Goal: Task Accomplishment & Management: Manage account settings

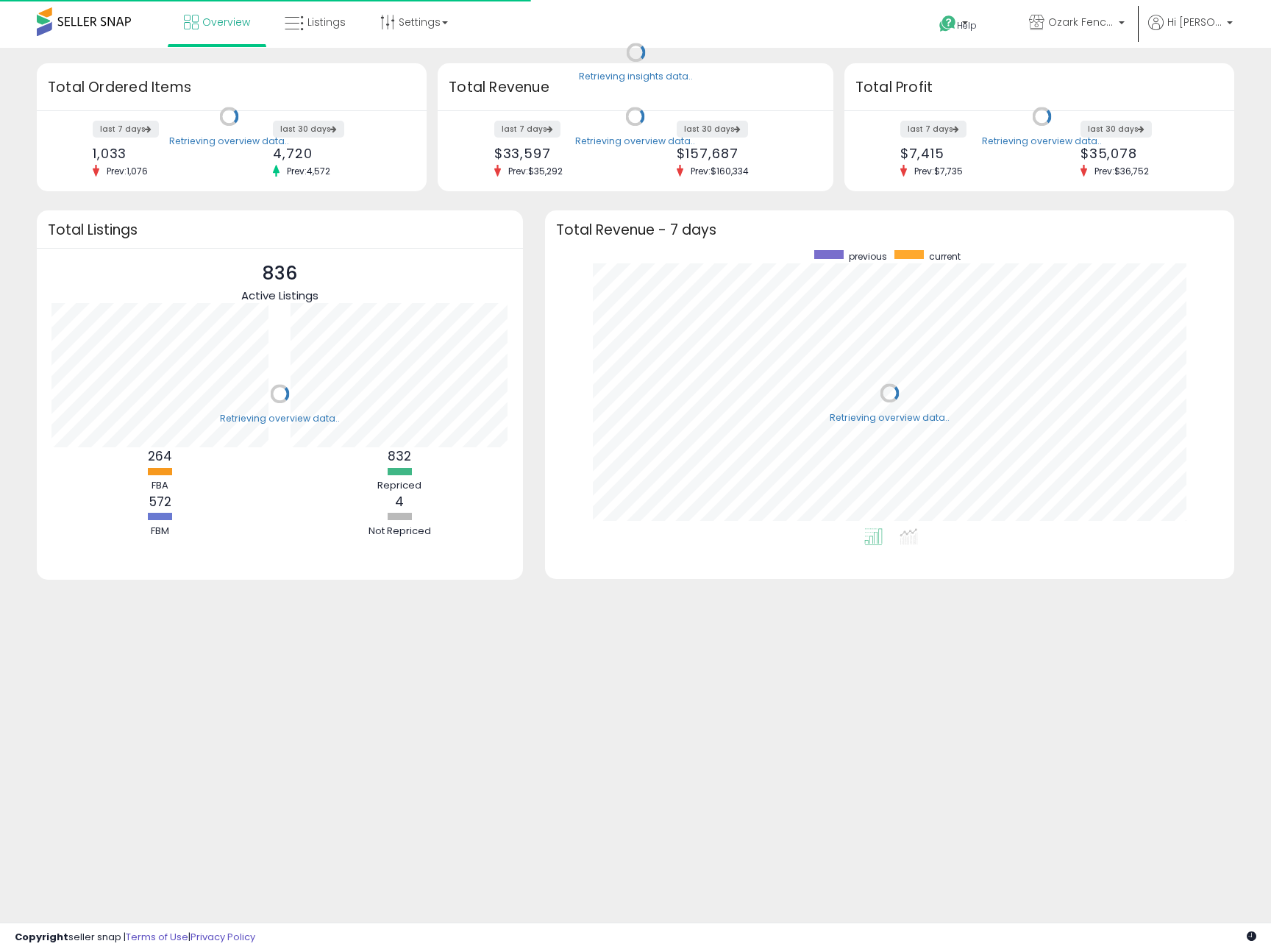
scroll to position [278, 660]
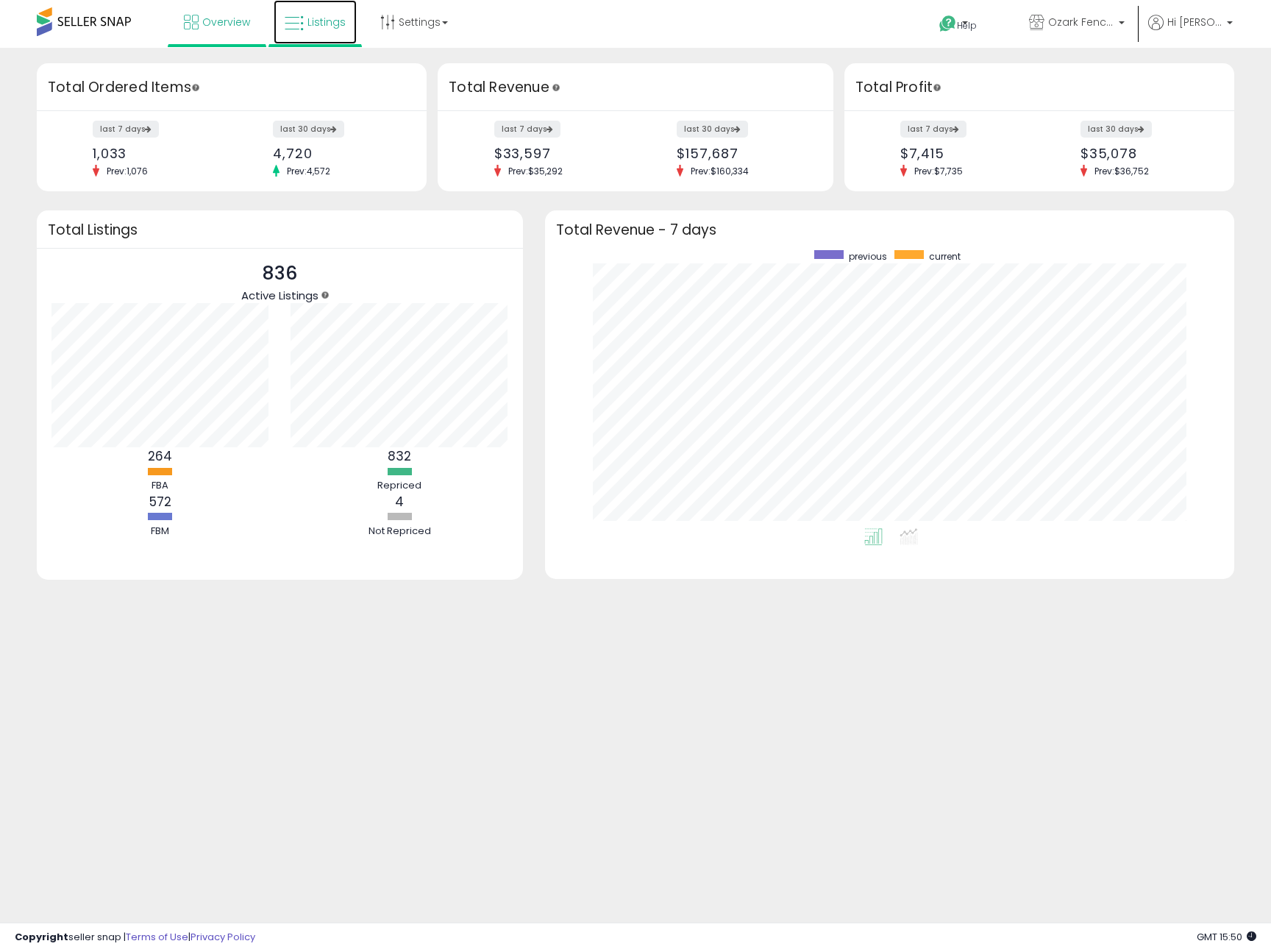
click at [317, 25] on span "Listings" at bounding box center [327, 22] width 39 height 14
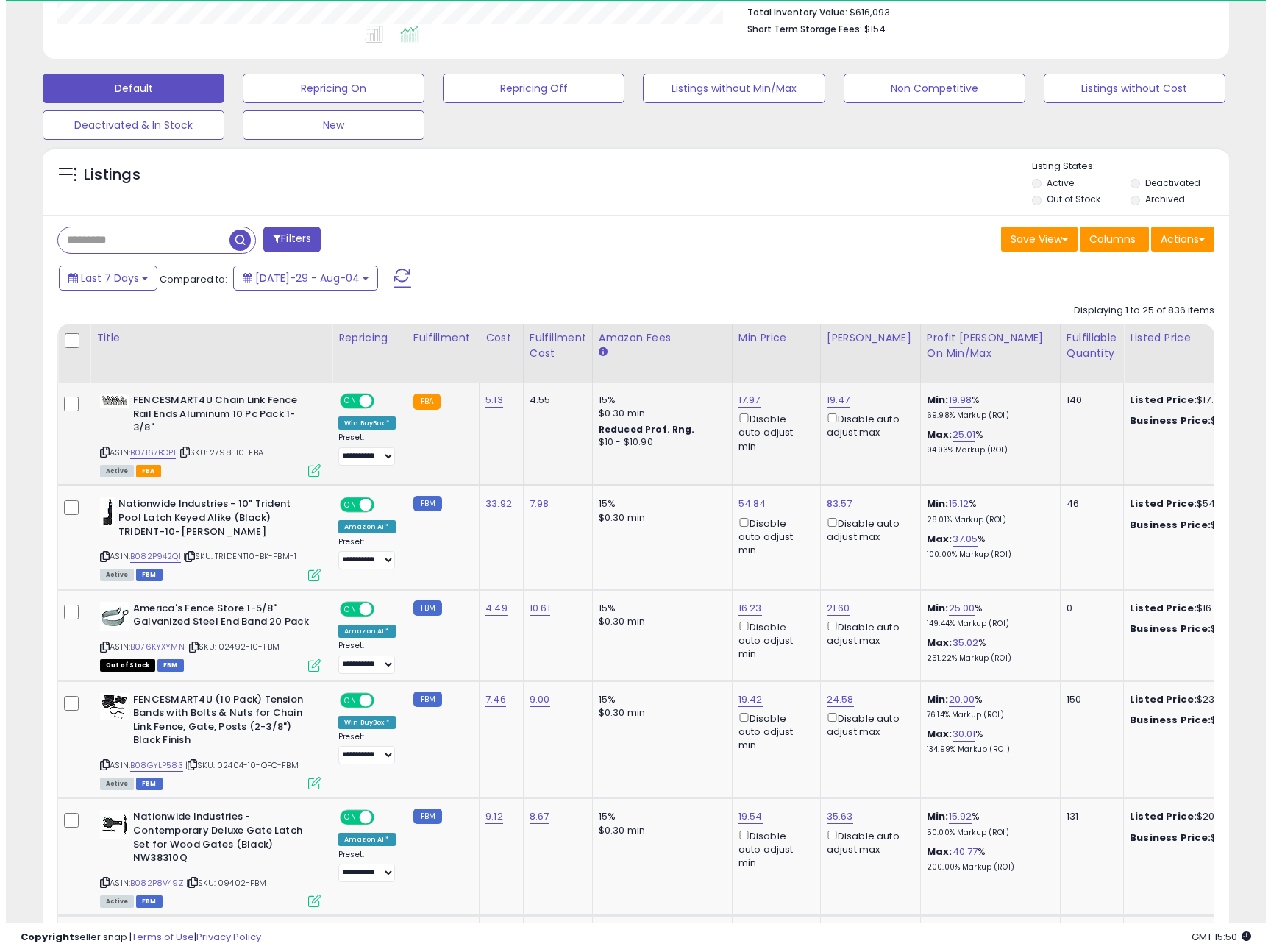
scroll to position [301, 688]
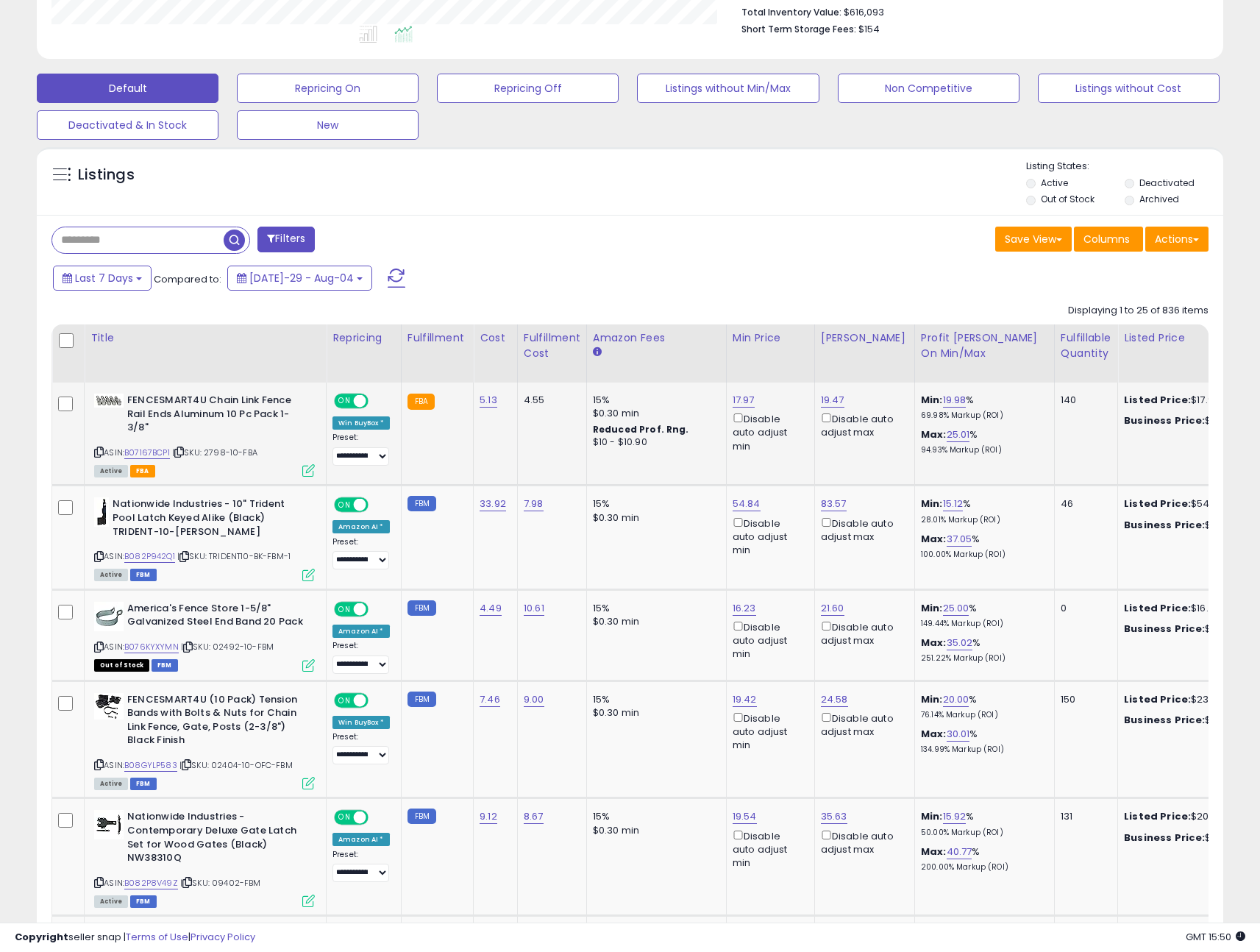
click at [309, 468] on icon at bounding box center [309, 471] width 13 height 13
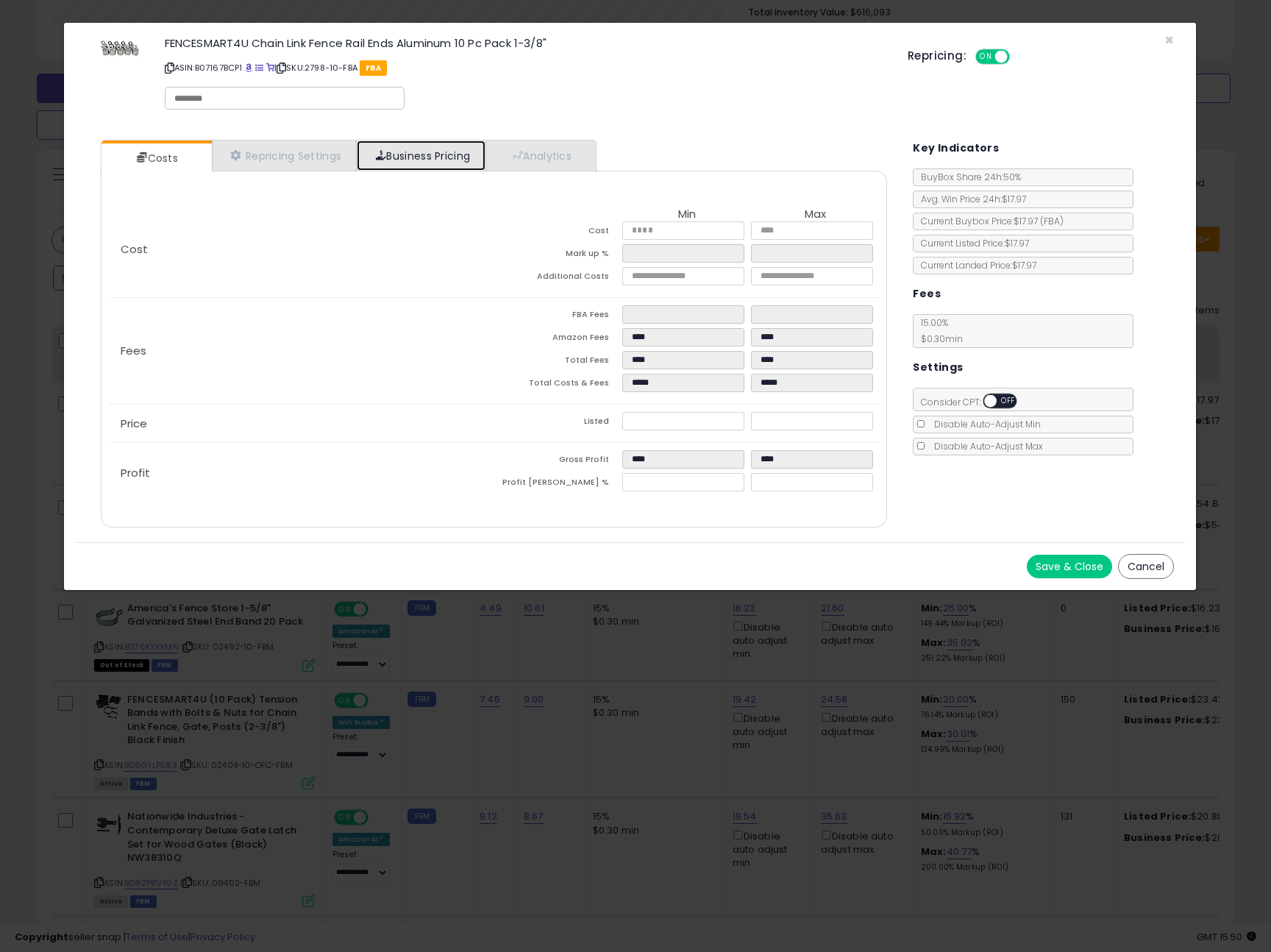
click at [411, 157] on link "Business Pricing" at bounding box center [421, 156] width 129 height 31
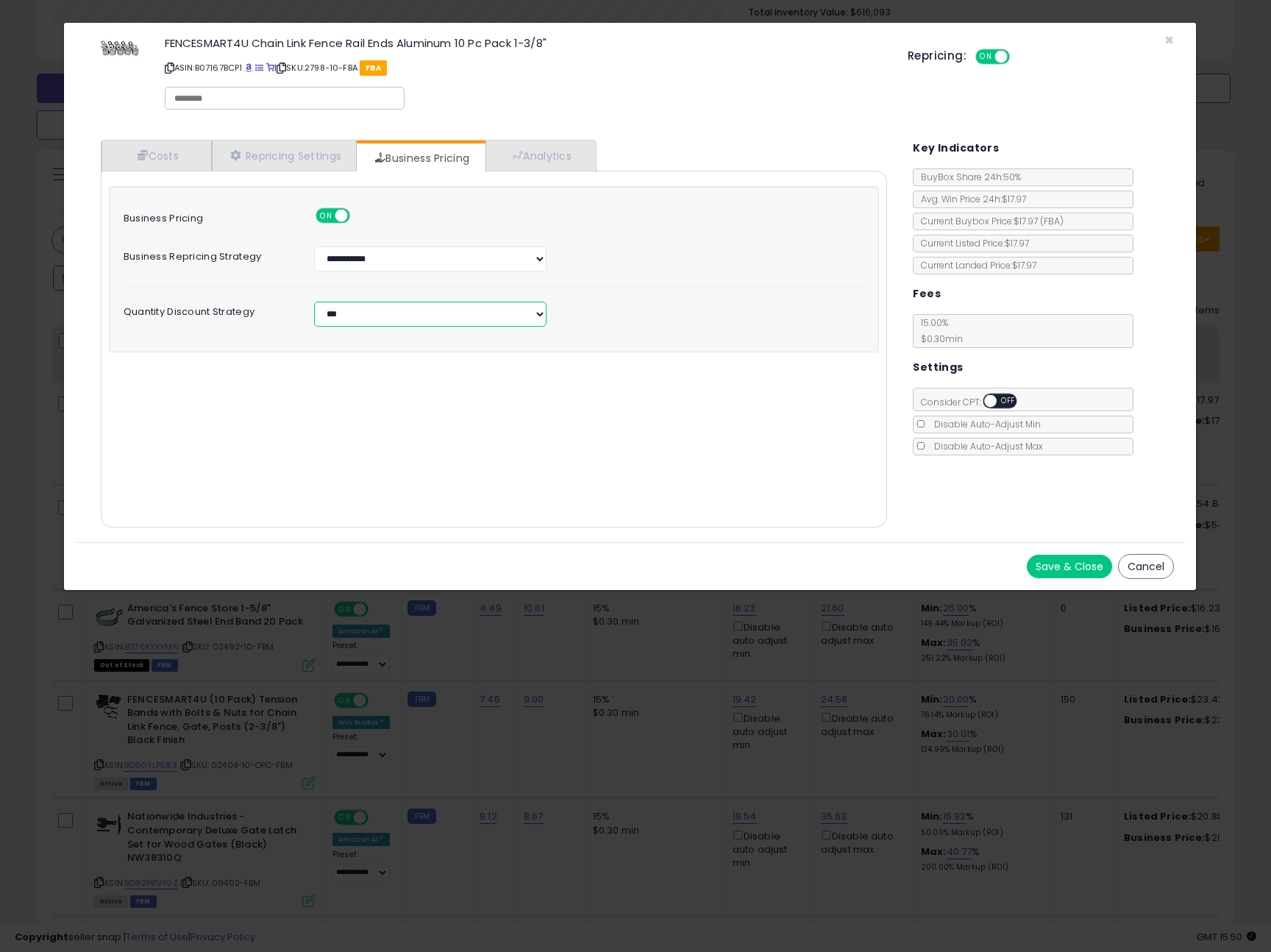
click at [382, 317] on select "**********" at bounding box center [430, 313] width 232 height 25
click at [1171, 38] on span "×" at bounding box center [1169, 40] width 10 height 22
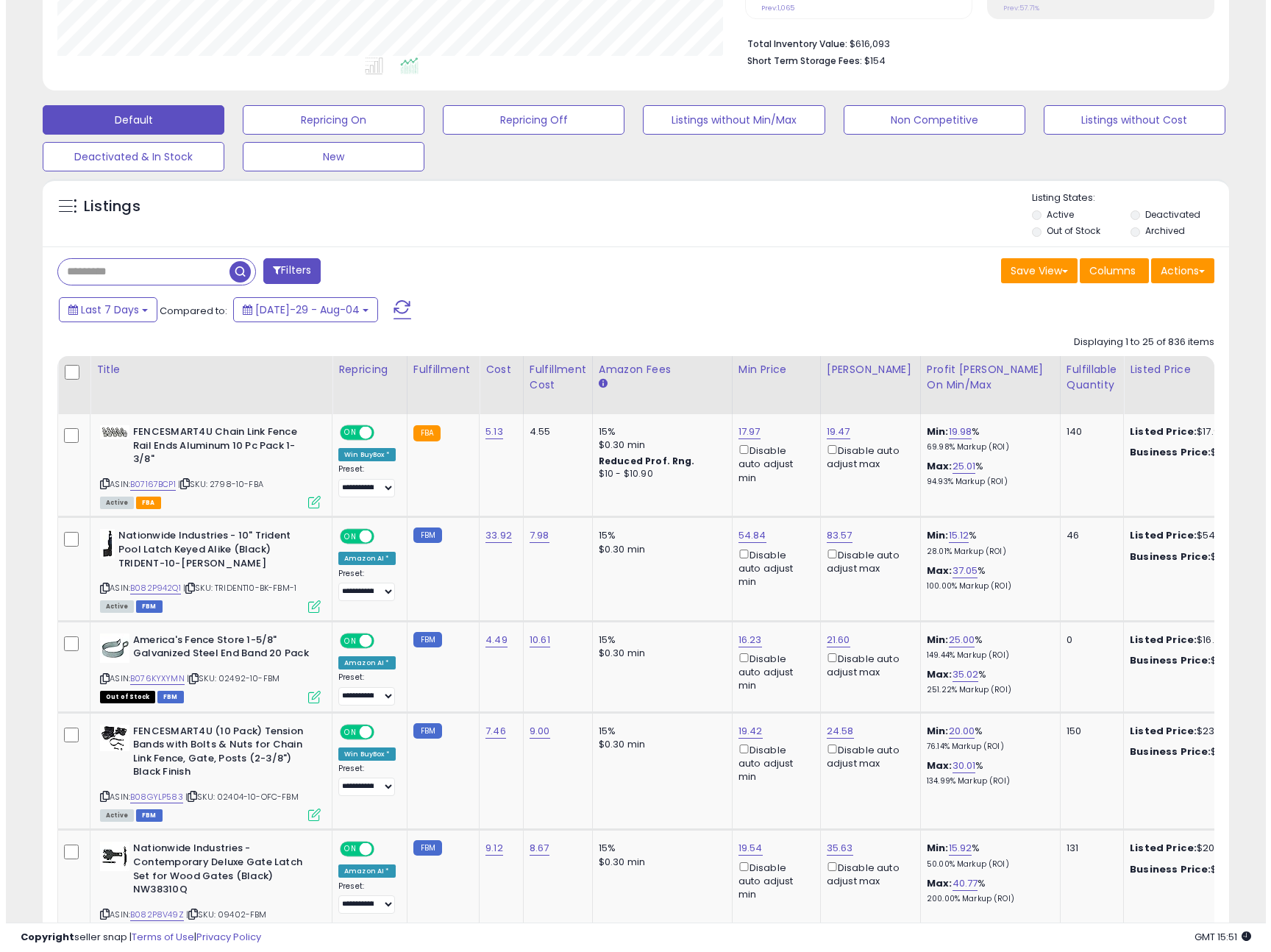
scroll to position [0, 0]
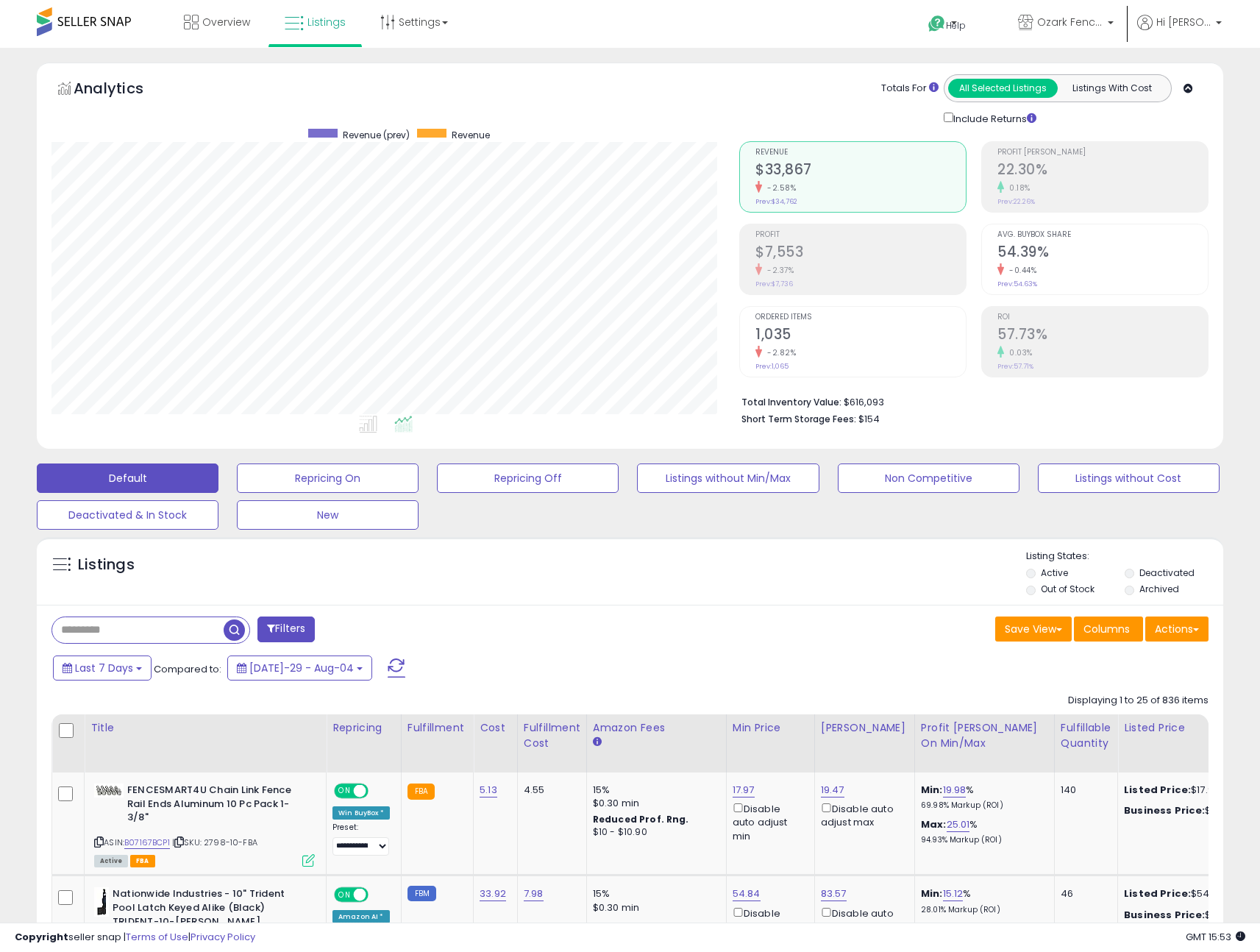
click at [1043, 590] on label "Out of Stock" at bounding box center [1067, 589] width 54 height 13
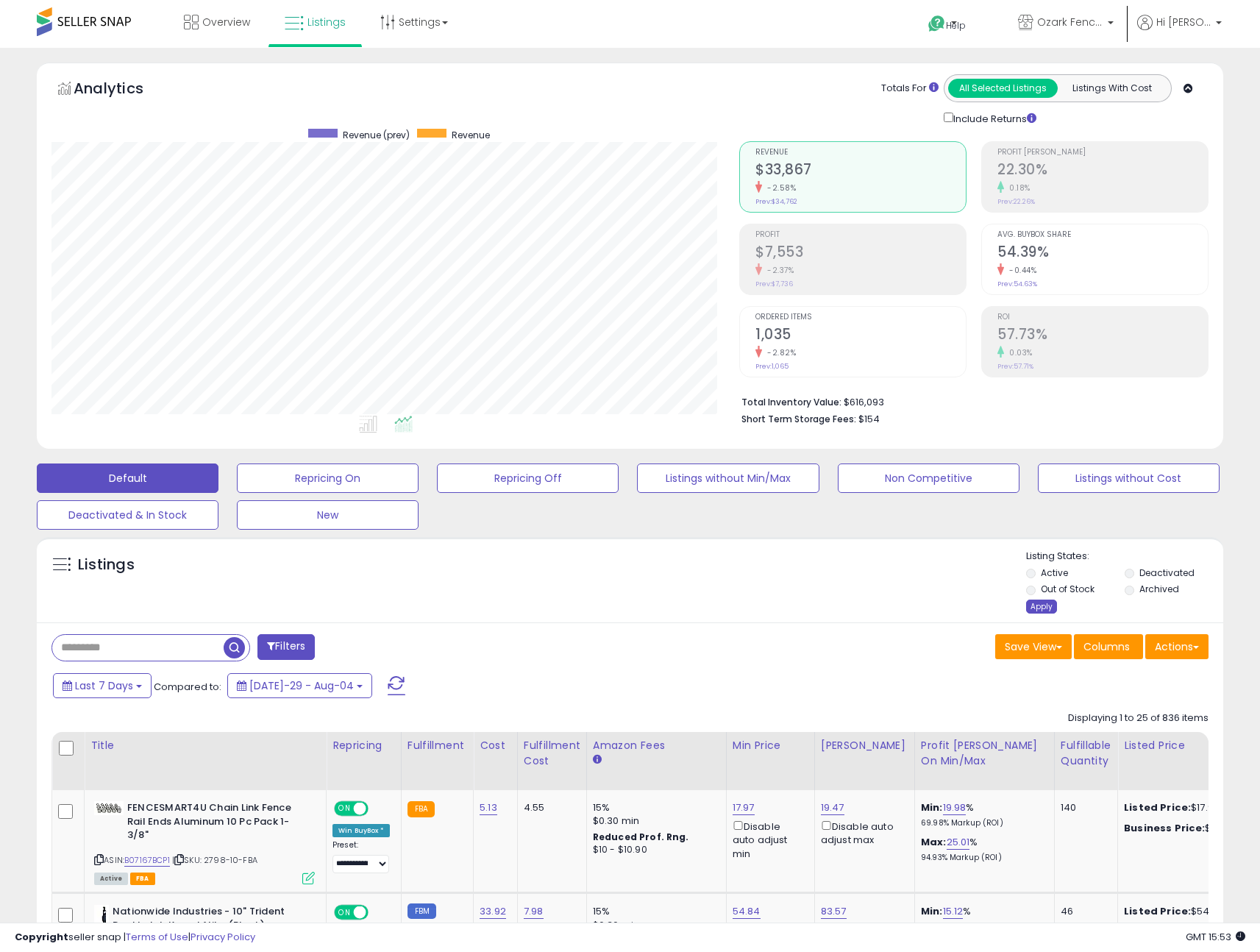
click at [1041, 604] on div "Apply" at bounding box center [1041, 606] width 31 height 14
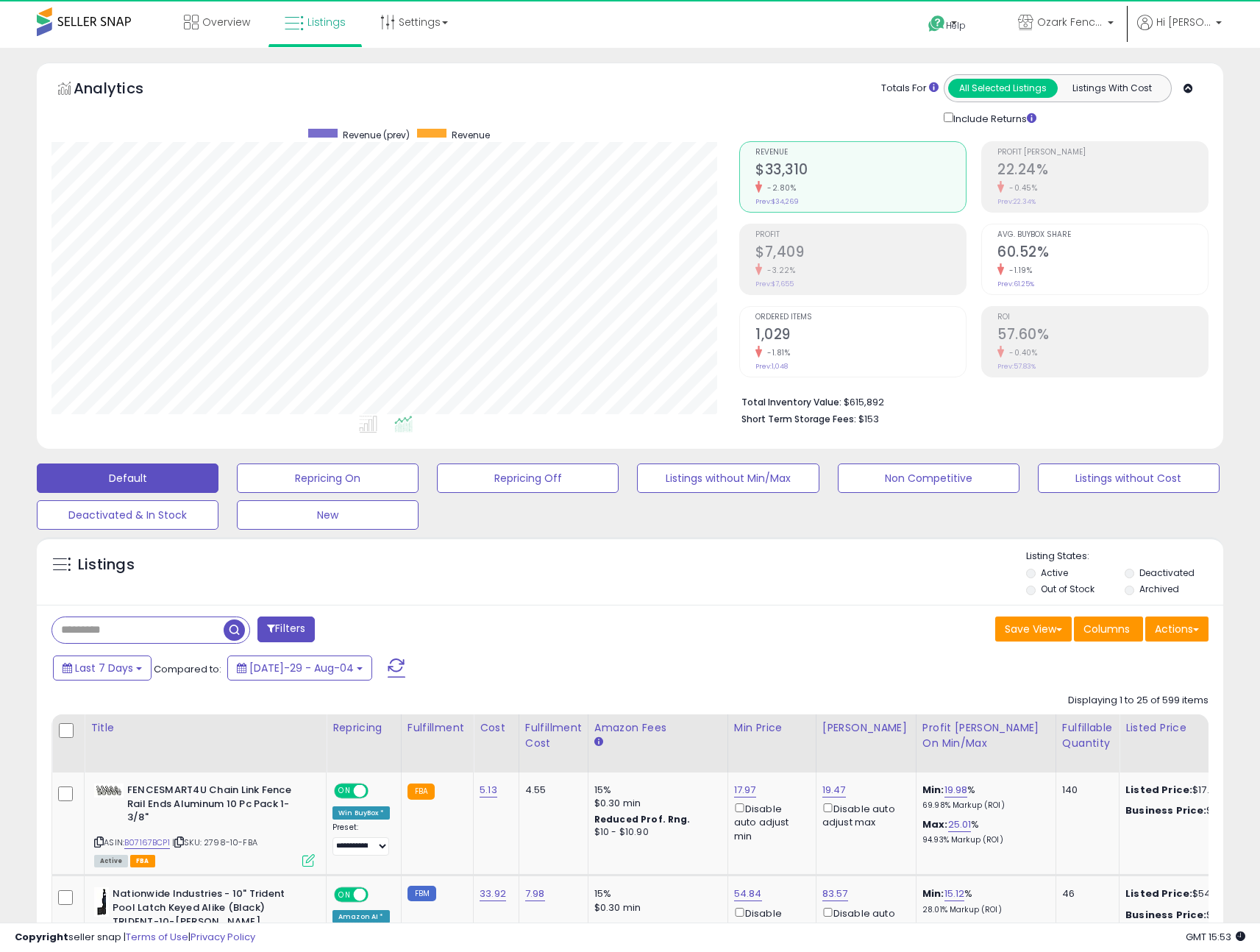
scroll to position [301, 688]
